Goal: Find specific page/section: Find specific page/section

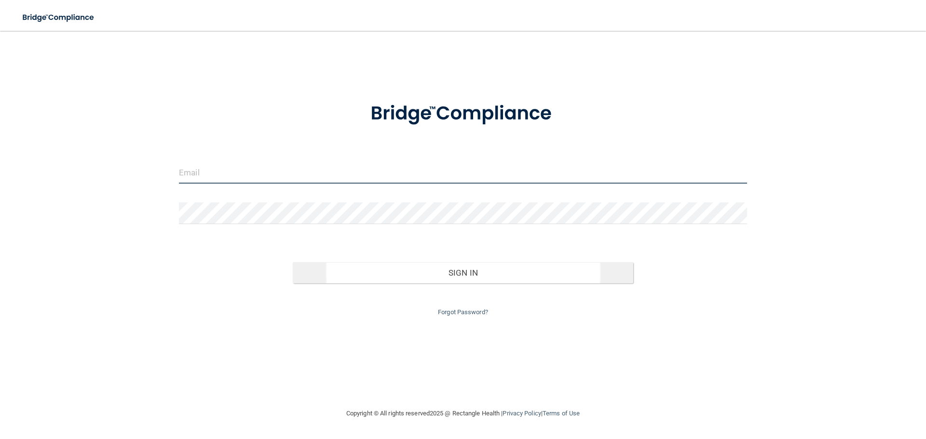
type input "kfennell@rectanglehealth.com"
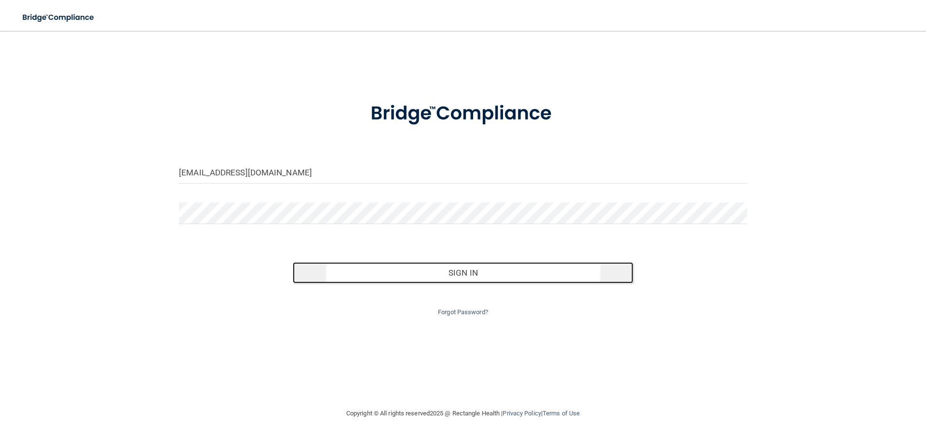
click at [422, 274] on button "Sign In" at bounding box center [463, 272] width 341 height 21
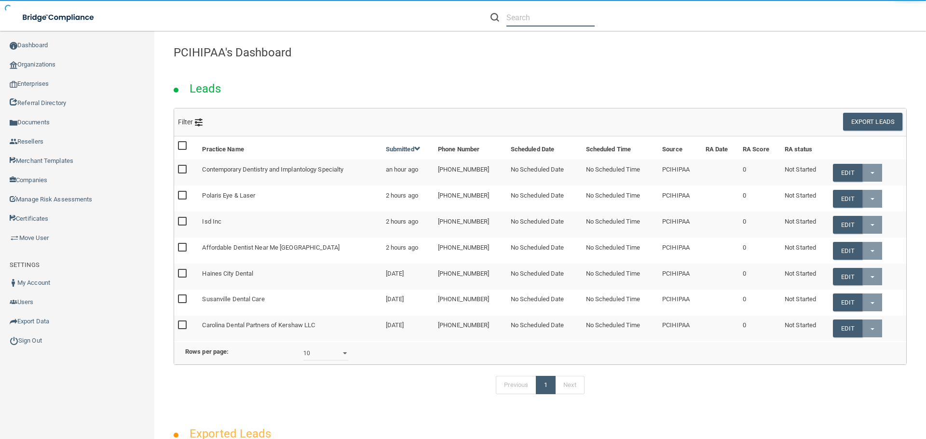
click at [523, 16] on input "text" at bounding box center [550, 18] width 88 height 18
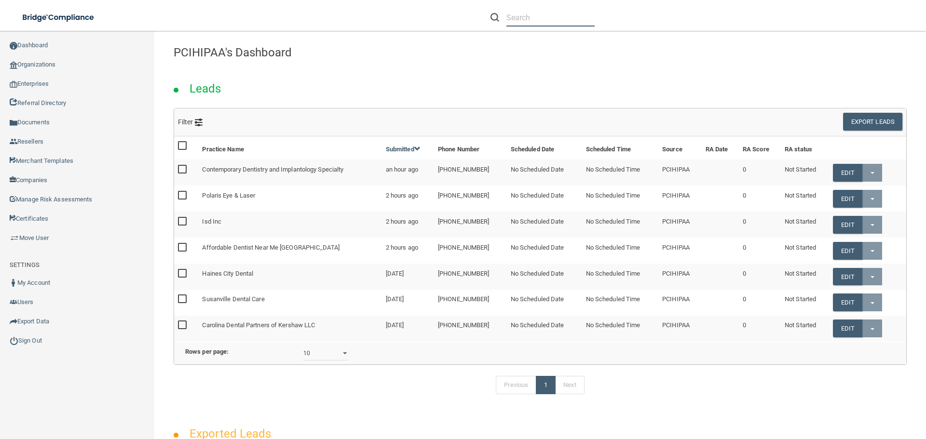
type input "n"
paste input "Lakeside Dental"
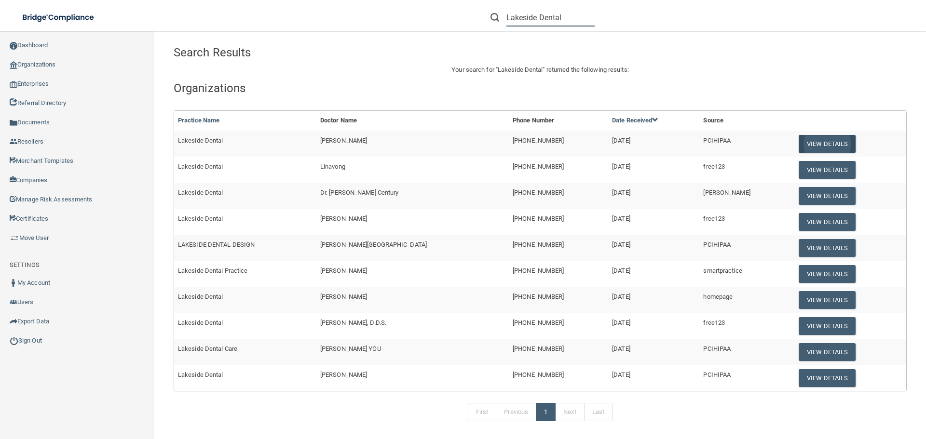
type input "Lakeside Dental"
click at [799, 146] on button "View Details" at bounding box center [827, 144] width 57 height 18
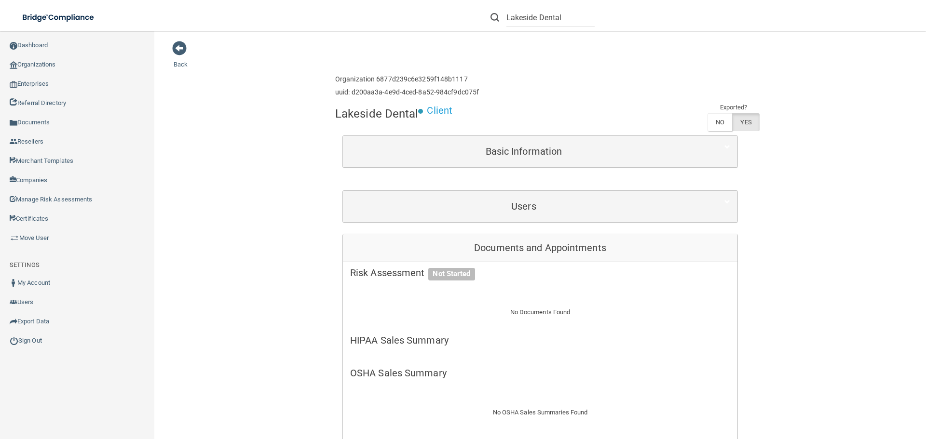
drag, startPoint x: 570, startPoint y: 219, endPoint x: 559, endPoint y: 226, distance: 12.7
click at [570, 219] on div "Users" at bounding box center [540, 206] width 394 height 31
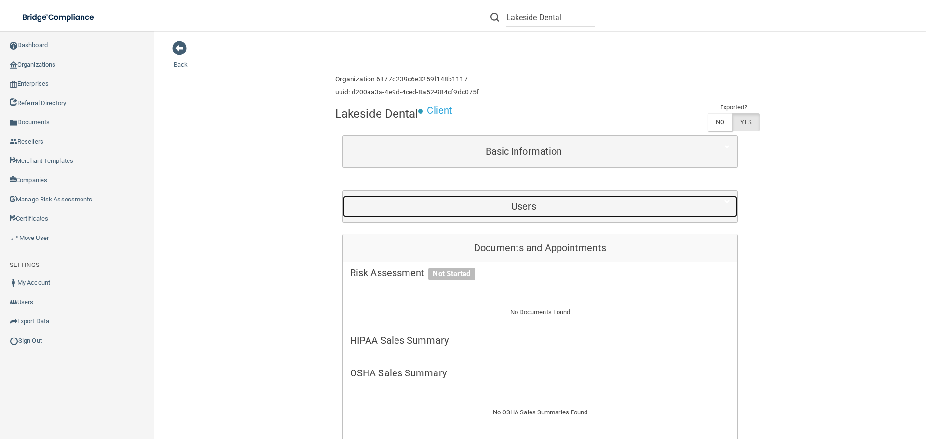
click at [485, 204] on h5 "Users" at bounding box center [523, 206] width 347 height 11
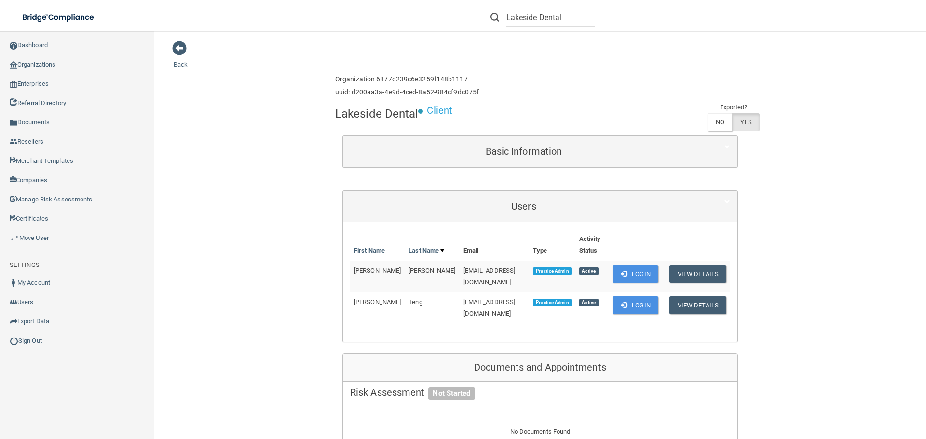
click at [463, 298] on span "felixsterlingteng@gmail.com" at bounding box center [489, 307] width 52 height 19
click at [686, 301] on button "View Details" at bounding box center [697, 306] width 57 height 18
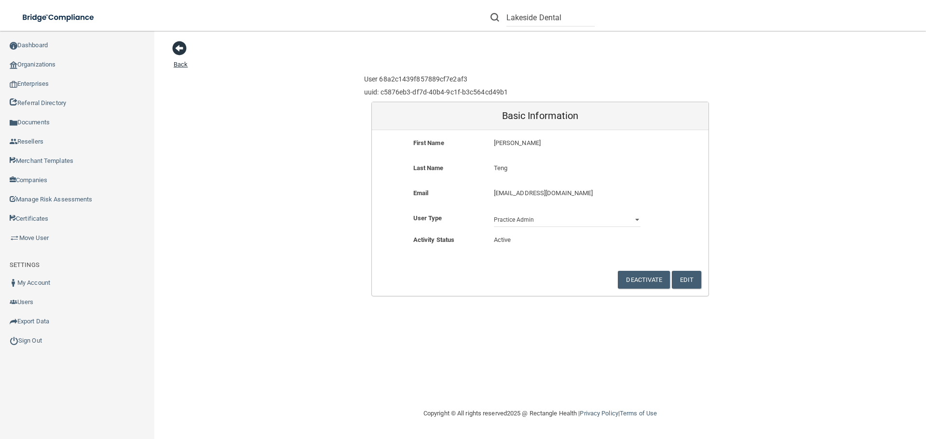
click at [182, 51] on span at bounding box center [179, 48] width 14 height 14
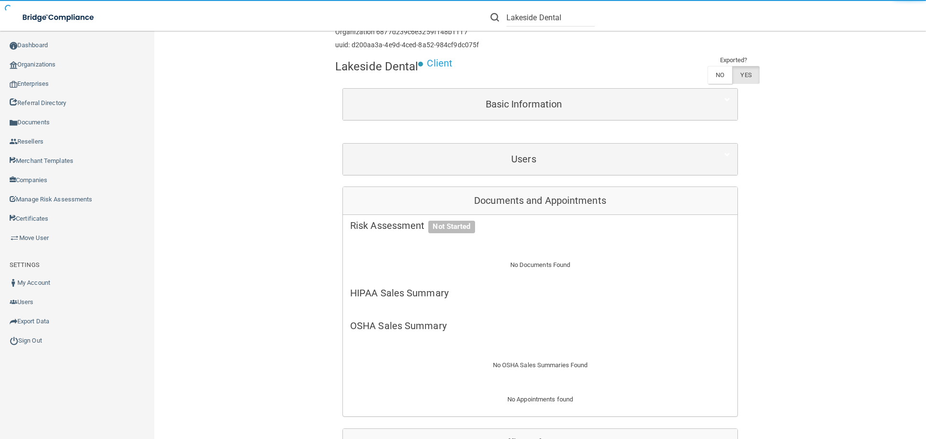
scroll to position [145, 0]
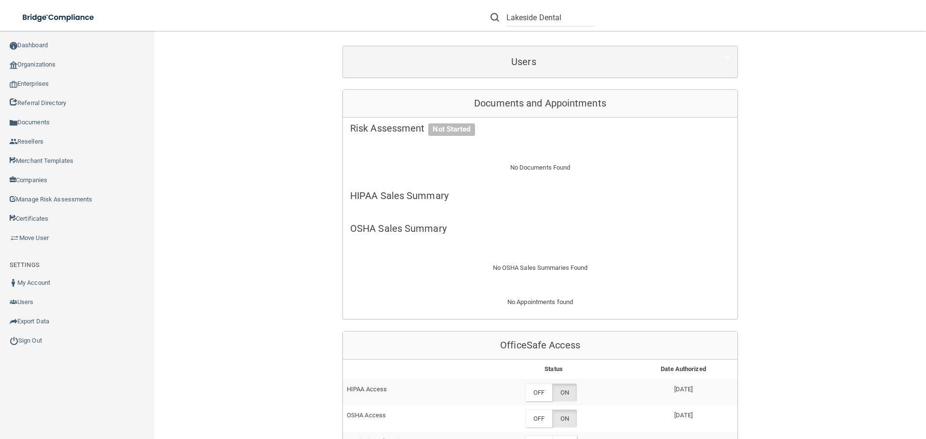
click at [436, 46] on div "Users" at bounding box center [540, 61] width 394 height 31
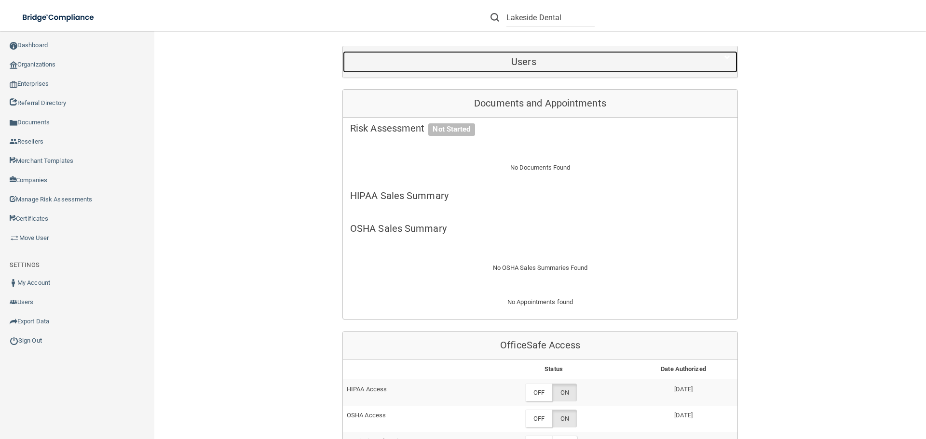
click at [422, 71] on div "Users" at bounding box center [524, 62] width 362 height 22
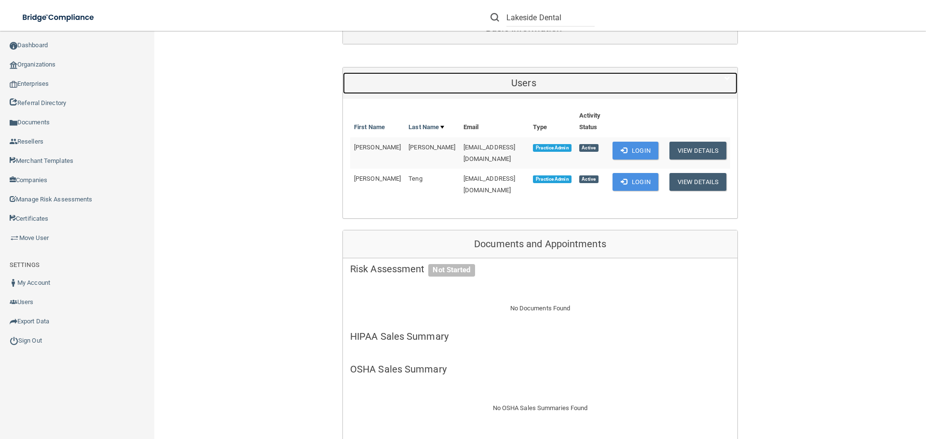
scroll to position [112, 0]
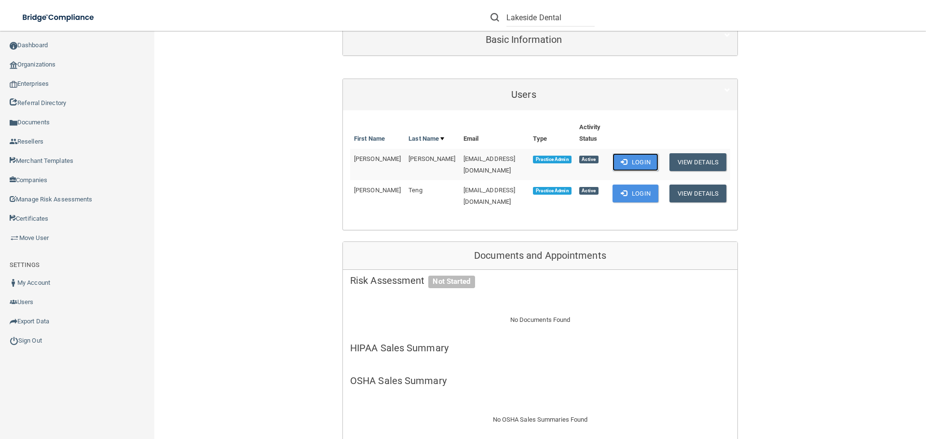
drag, startPoint x: 624, startPoint y: 162, endPoint x: 615, endPoint y: 177, distance: 17.9
click at [624, 162] on button "Login" at bounding box center [635, 162] width 46 height 18
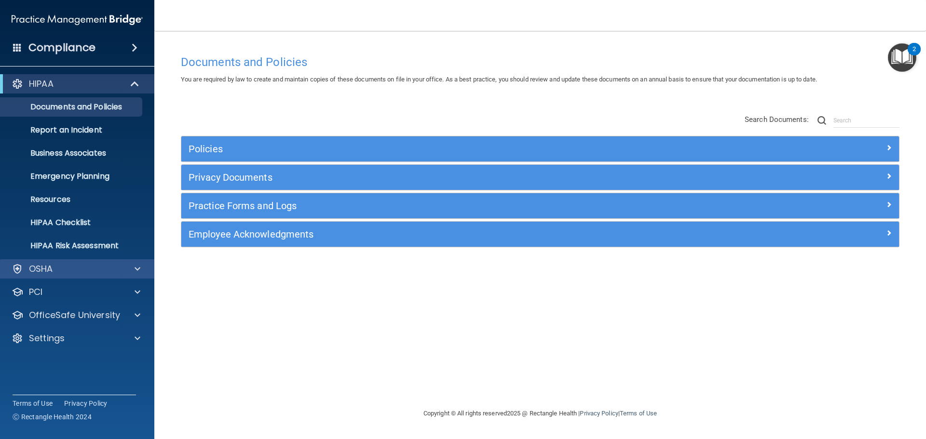
click at [29, 261] on div "OSHA" at bounding box center [77, 268] width 155 height 19
click at [16, 272] on div at bounding box center [18, 269] width 12 height 12
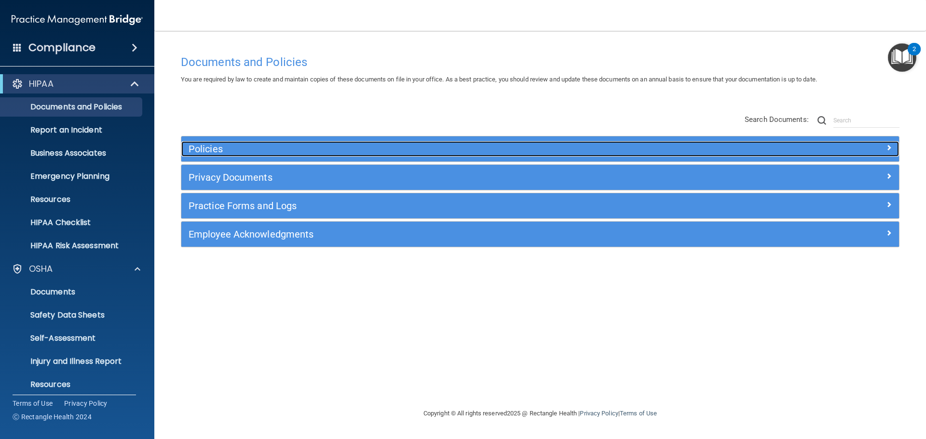
click at [244, 147] on h5 "Policies" at bounding box center [451, 149] width 524 height 11
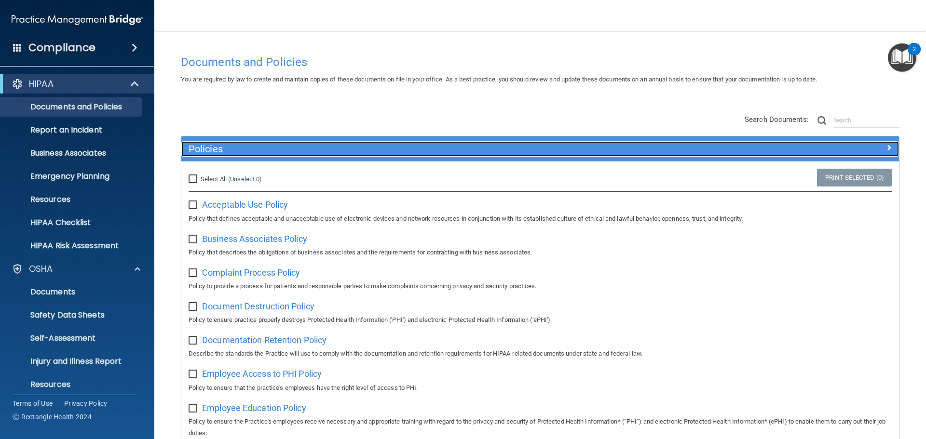
click at [244, 147] on h5 "Policies" at bounding box center [451, 149] width 524 height 11
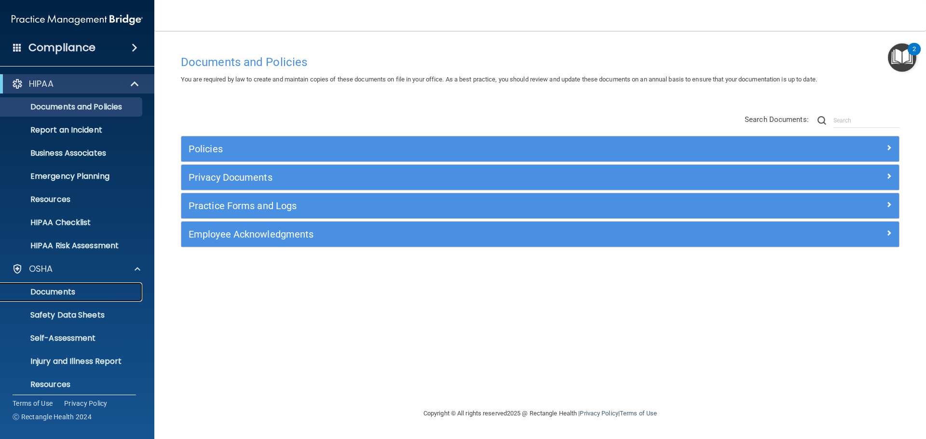
click at [64, 290] on p "Documents" at bounding box center [72, 292] width 132 height 10
